Goal: Check status: Check status

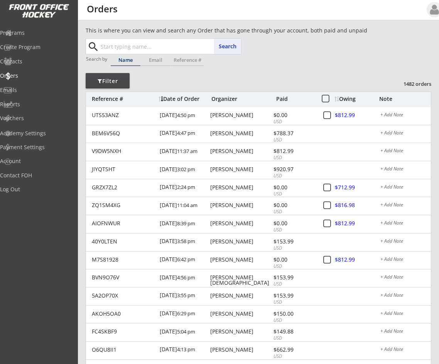
click at [127, 45] on input "text" at bounding box center [170, 46] width 142 height 15
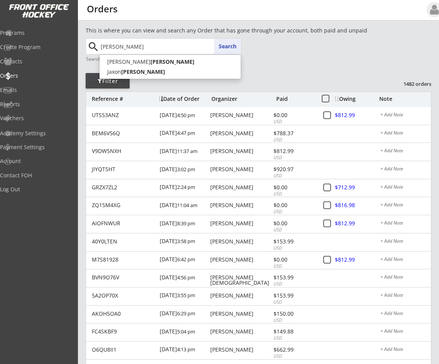
type input "[PERSON_NAME]"
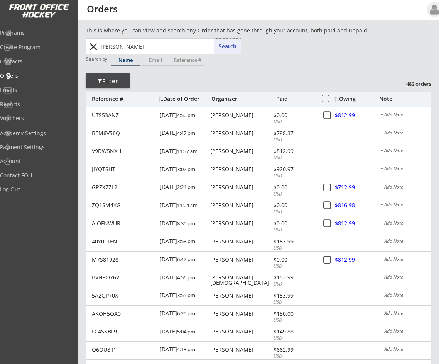
click at [233, 43] on button "Search" at bounding box center [227, 46] width 27 height 15
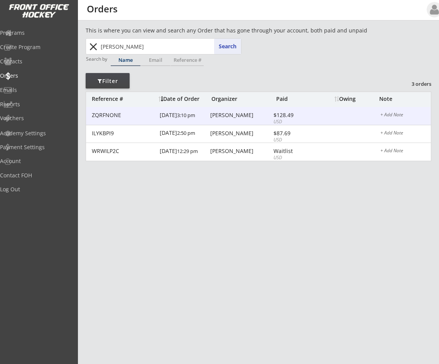
click at [186, 116] on div "[DATE] 3:10 pm" at bounding box center [184, 115] width 49 height 17
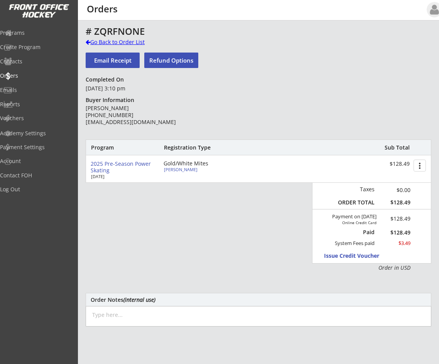
click at [86, 43] on div at bounding box center [88, 41] width 5 height 5
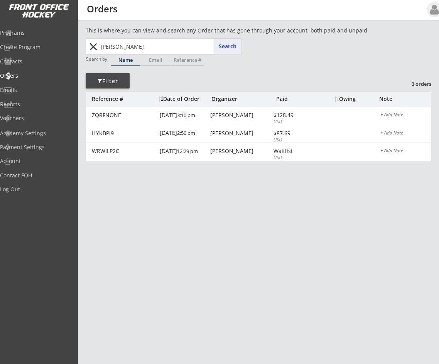
click at [90, 43] on button "close" at bounding box center [93, 47] width 13 height 12
